Goal: Task Accomplishment & Management: Manage account settings

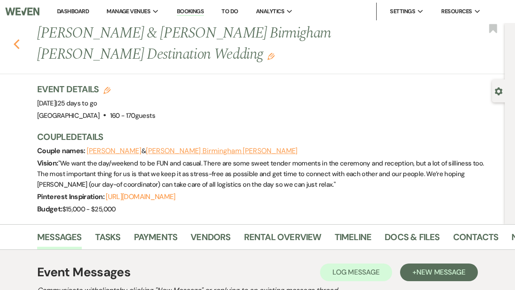
click at [18, 49] on icon "Previous" at bounding box center [16, 44] width 7 height 11
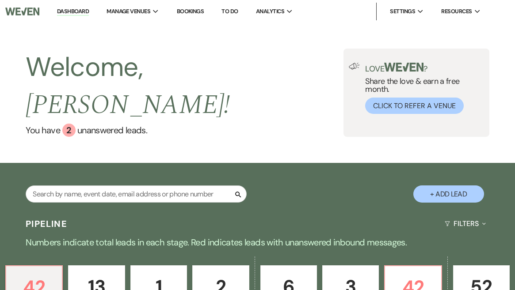
scroll to position [122, 0]
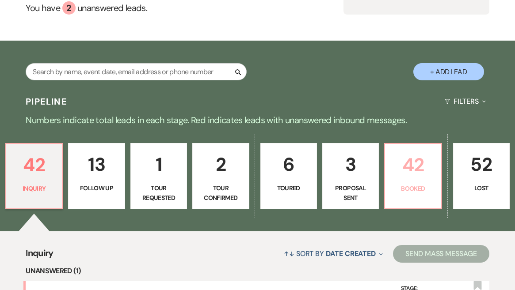
click at [410, 150] on p "42" at bounding box center [412, 165] width 45 height 30
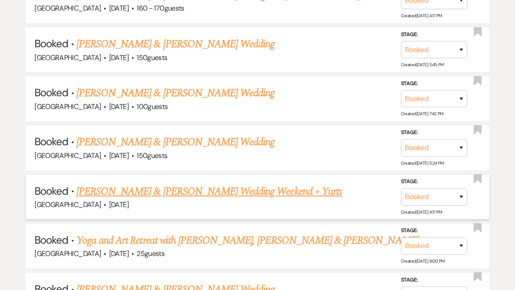
scroll to position [644, 0]
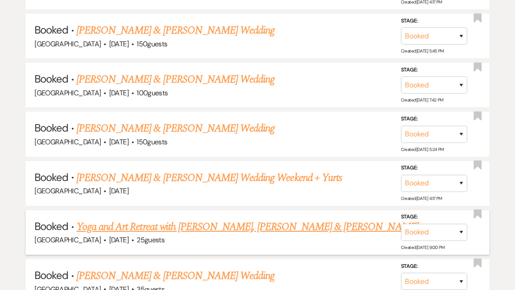
click at [239, 219] on link "Yoga and Art Retreat with [PERSON_NAME], [PERSON_NAME] & [PERSON_NAME]" at bounding box center [247, 227] width 342 height 16
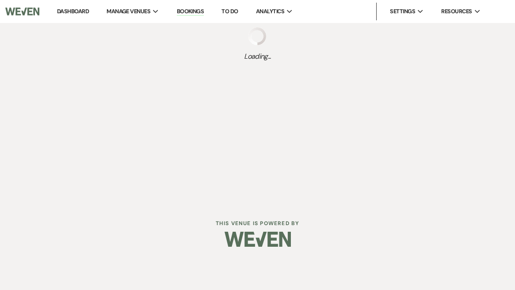
select select "12"
select select "13"
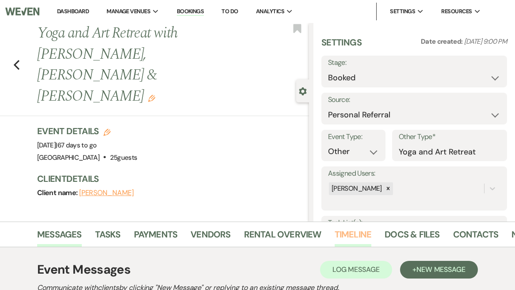
click at [348, 235] on link "Timeline" at bounding box center [352, 236] width 37 height 19
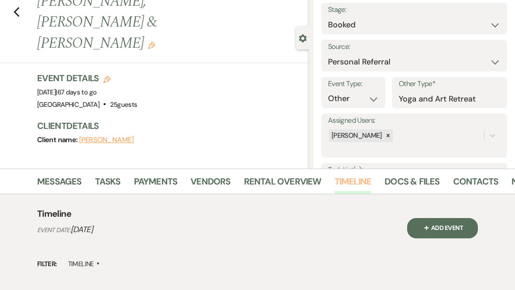
scroll to position [98, 0]
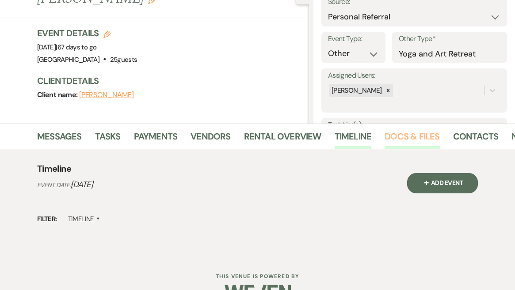
click at [411, 136] on link "Docs & Files" at bounding box center [411, 138] width 55 height 19
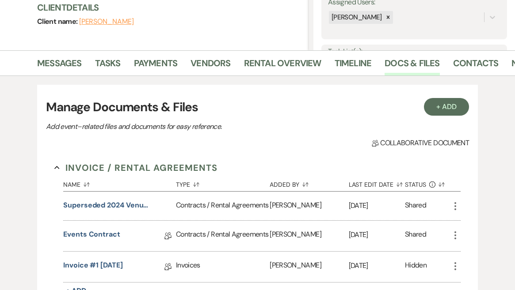
scroll to position [134, 0]
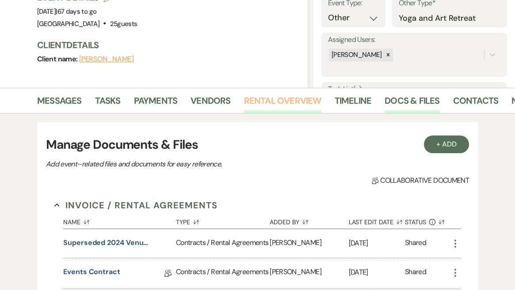
click at [280, 96] on link "Rental Overview" at bounding box center [282, 103] width 77 height 19
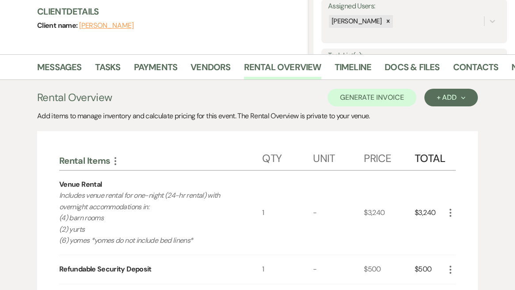
scroll to position [167, 0]
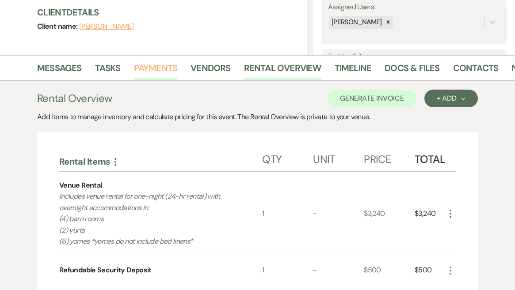
click at [146, 67] on link "Payments" at bounding box center [156, 70] width 44 height 19
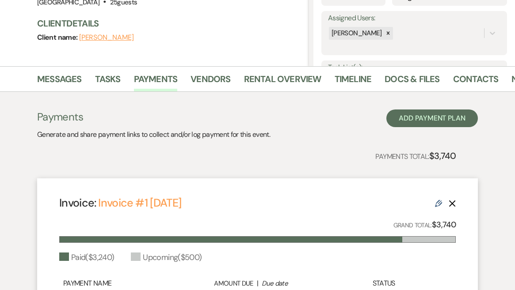
scroll to position [152, 0]
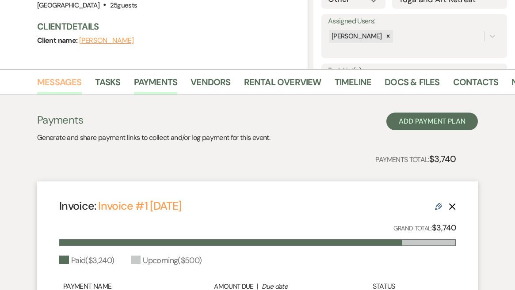
click at [63, 85] on link "Messages" at bounding box center [59, 84] width 45 height 19
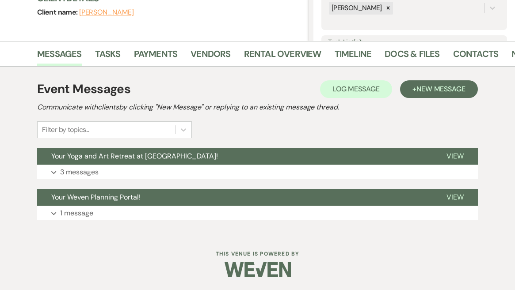
scroll to position [180, 0]
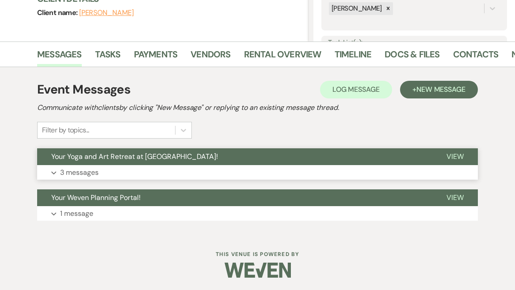
click at [58, 161] on button "Your Yoga and Art Retreat at [GEOGRAPHIC_DATA]!" at bounding box center [234, 156] width 395 height 17
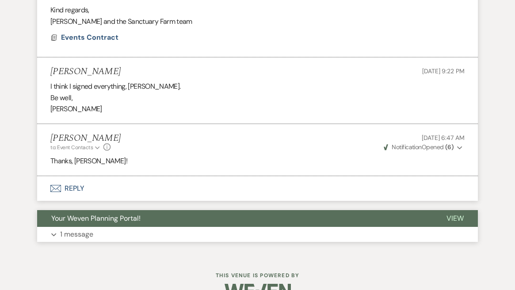
click at [63, 229] on p "1 message" at bounding box center [76, 234] width 33 height 11
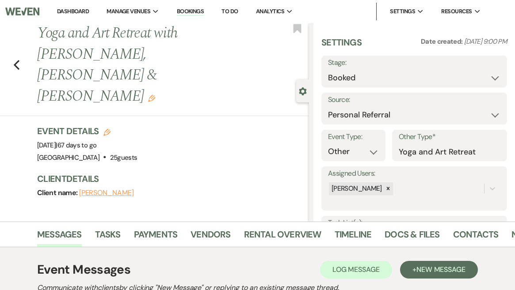
scroll to position [0, 0]
click at [70, 11] on link "Dashboard" at bounding box center [73, 12] width 32 height 8
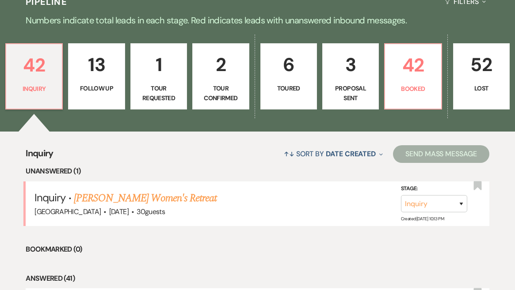
scroll to position [223, 0]
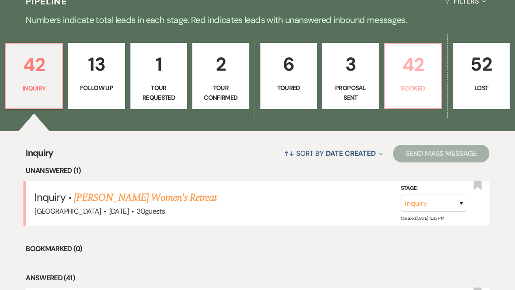
click at [398, 50] on p "42" at bounding box center [412, 65] width 45 height 30
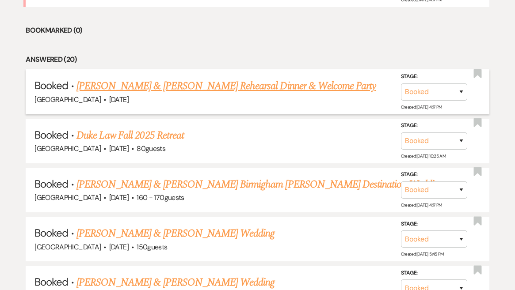
scroll to position [516, 0]
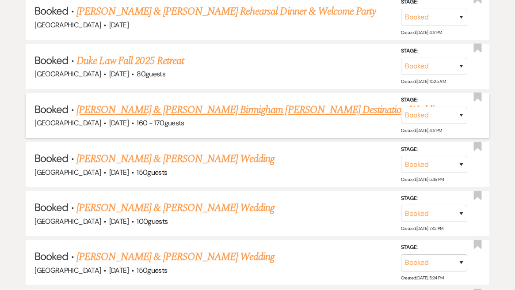
click at [237, 102] on link "[PERSON_NAME] & [PERSON_NAME] Birmigham [PERSON_NAME] Destination Wedding" at bounding box center [259, 110] width 367 height 16
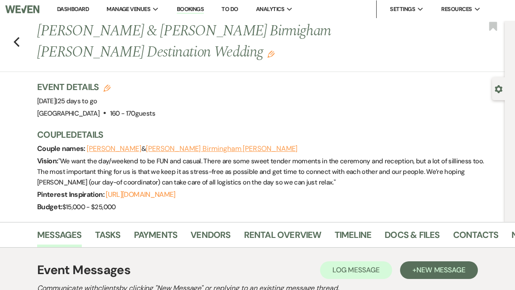
scroll to position [153, 0]
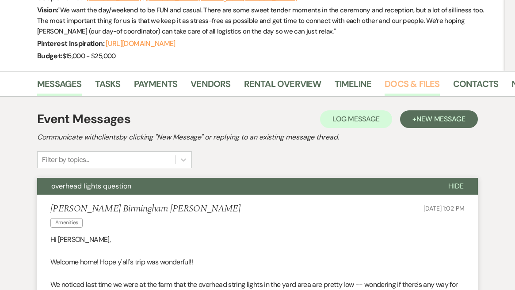
click at [403, 87] on link "Docs & Files" at bounding box center [411, 86] width 55 height 19
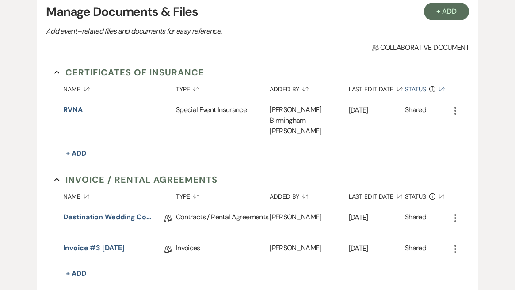
scroll to position [269, 0]
click at [458, 11] on button "+ Add" at bounding box center [446, 12] width 45 height 18
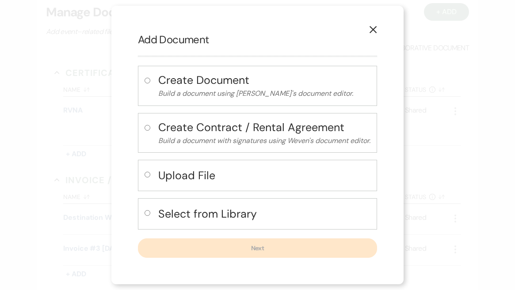
click at [206, 177] on h4 "Upload File" at bounding box center [264, 175] width 212 height 15
radio input "true"
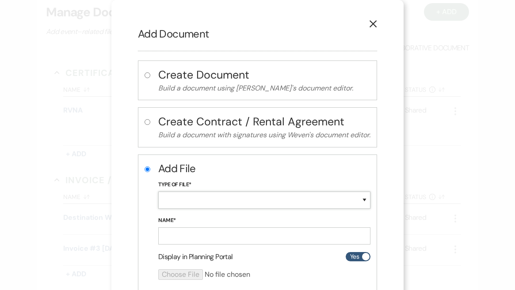
select select "18"
click at [222, 235] on input "Name*" at bounding box center [264, 235] width 212 height 17
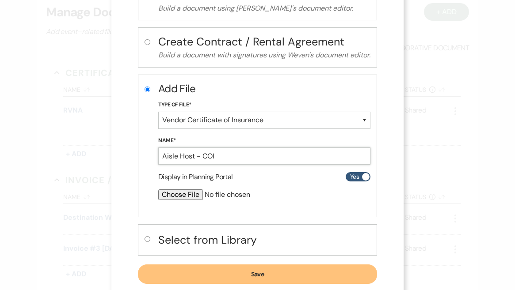
scroll to position [98, 0]
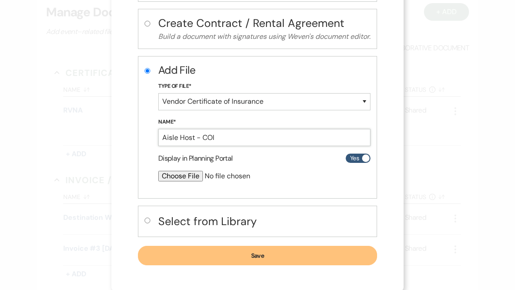
type input "Aisle Host - COI"
click at [173, 176] on input "file" at bounding box center [240, 176] width 165 height 11
type input "C:\fakepath\COI - Aisle Host.Pdf"
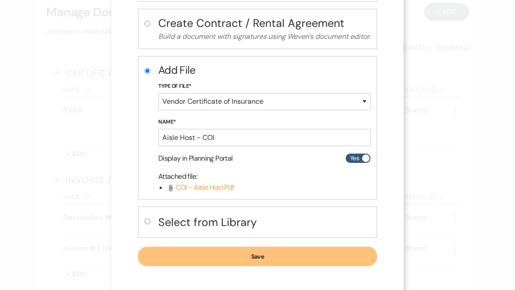
click at [273, 255] on button "Save" at bounding box center [257, 256] width 239 height 19
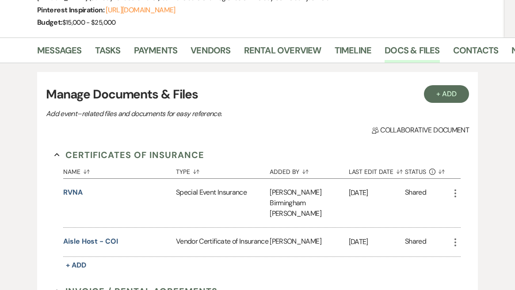
scroll to position [180, 0]
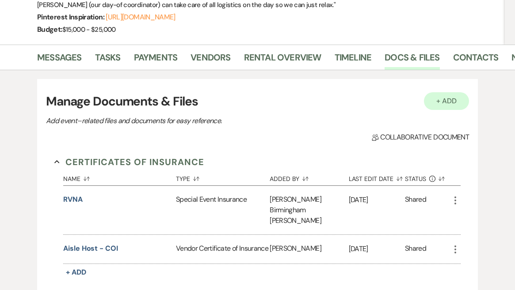
click at [453, 103] on button "+ Add" at bounding box center [446, 101] width 45 height 18
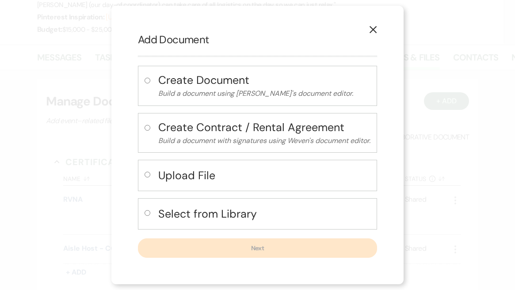
click at [215, 176] on h4 "Upload File" at bounding box center [264, 175] width 212 height 15
radio input "true"
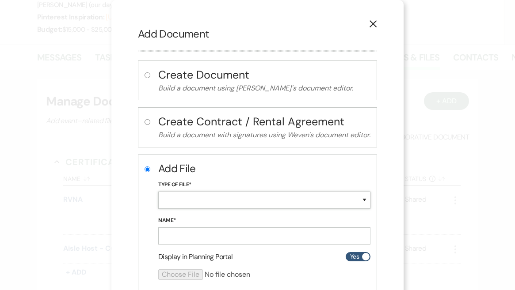
select select "24"
click at [198, 234] on input "Name*" at bounding box center [264, 235] width 212 height 17
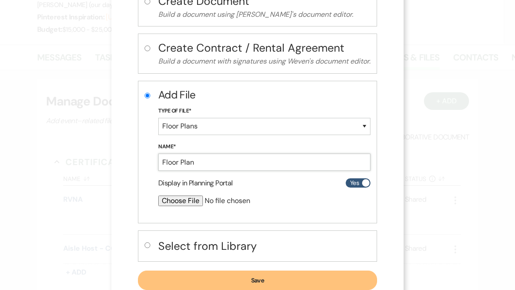
scroll to position [76, 0]
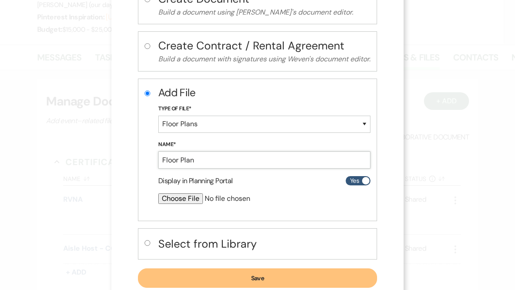
type input "Floor Plan"
click at [189, 200] on input "file" at bounding box center [240, 198] width 165 height 11
type input "C:\fakepath\Floorplans - [PERSON_NAME] & [PERSON_NAME].pdf"
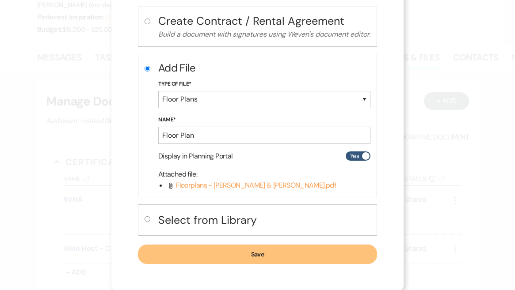
scroll to position [100, 0]
click at [267, 247] on button "Save" at bounding box center [257, 254] width 239 height 19
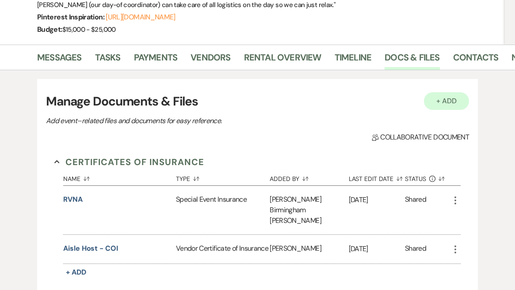
click at [435, 97] on button "+ Add" at bounding box center [446, 101] width 45 height 18
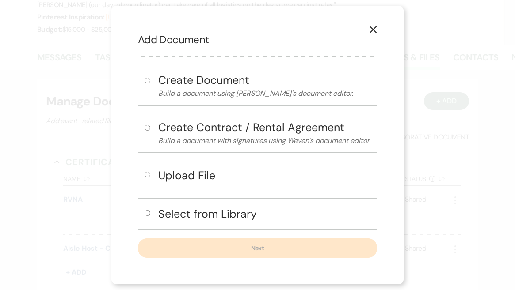
click at [238, 83] on h4 "Create Document" at bounding box center [264, 79] width 212 height 15
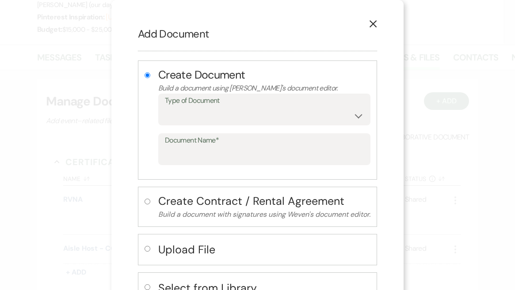
click at [235, 84] on p "Build a document using [PERSON_NAME]'s document editor." at bounding box center [264, 88] width 212 height 11
click at [187, 246] on h4 "Upload File" at bounding box center [264, 249] width 212 height 15
radio input "false"
radio input "true"
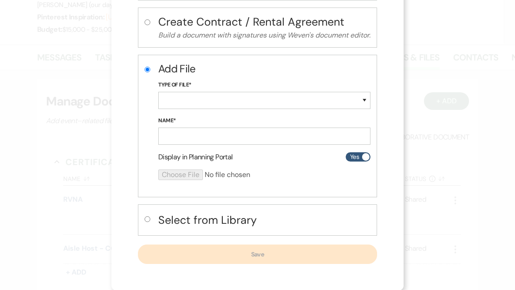
scroll to position [99, 0]
select select "30"
click at [205, 138] on input "Name*" at bounding box center [264, 136] width 212 height 17
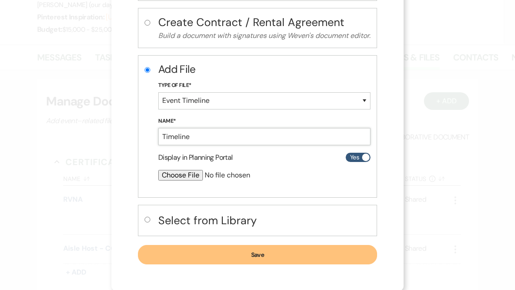
type input "Timeline"
click at [241, 248] on button "Save" at bounding box center [257, 254] width 239 height 19
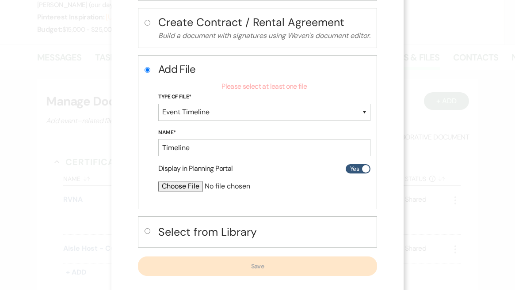
click at [174, 187] on input "file" at bounding box center [240, 186] width 165 height 11
type input "C:\fakepath\Timeline - [PERSON_NAME] & [PERSON_NAME].pdf"
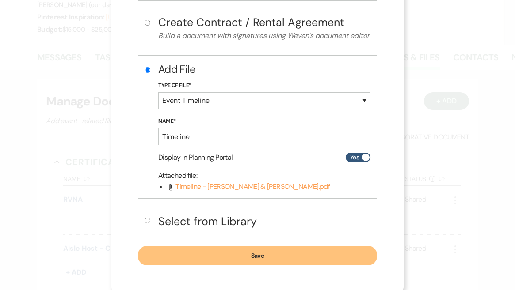
click at [276, 252] on button "Save" at bounding box center [257, 255] width 239 height 19
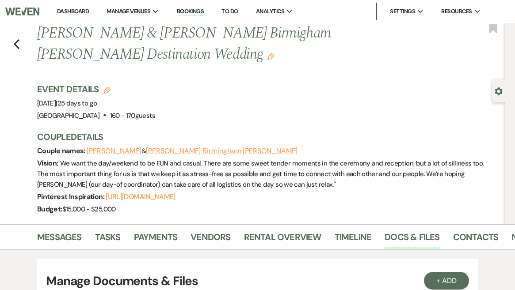
scroll to position [0, 0]
click at [80, 10] on link "Dashboard" at bounding box center [73, 12] width 32 height 8
